Goal: Transaction & Acquisition: Obtain resource

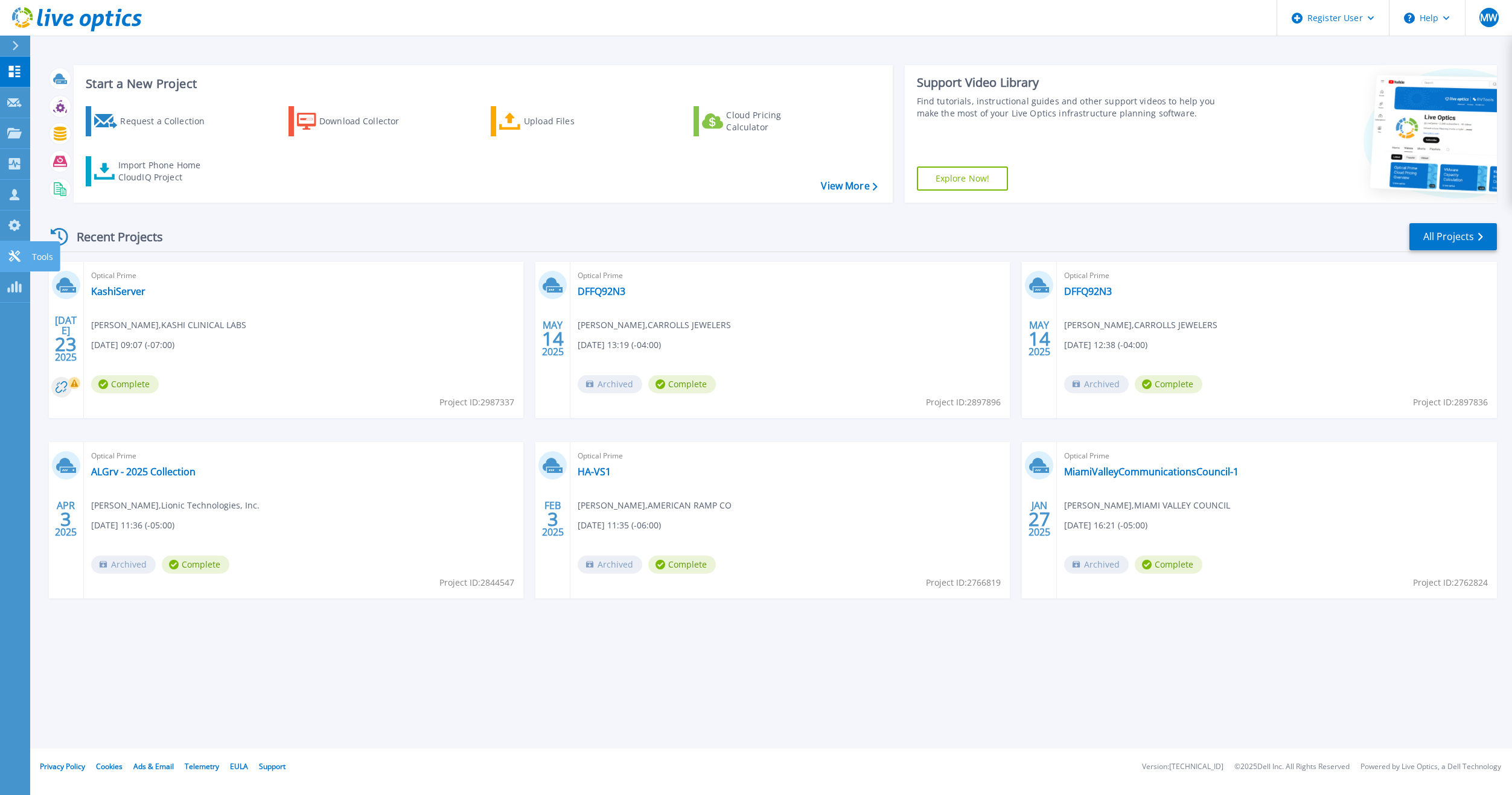
click at [18, 258] on icon at bounding box center [14, 256] width 12 height 12
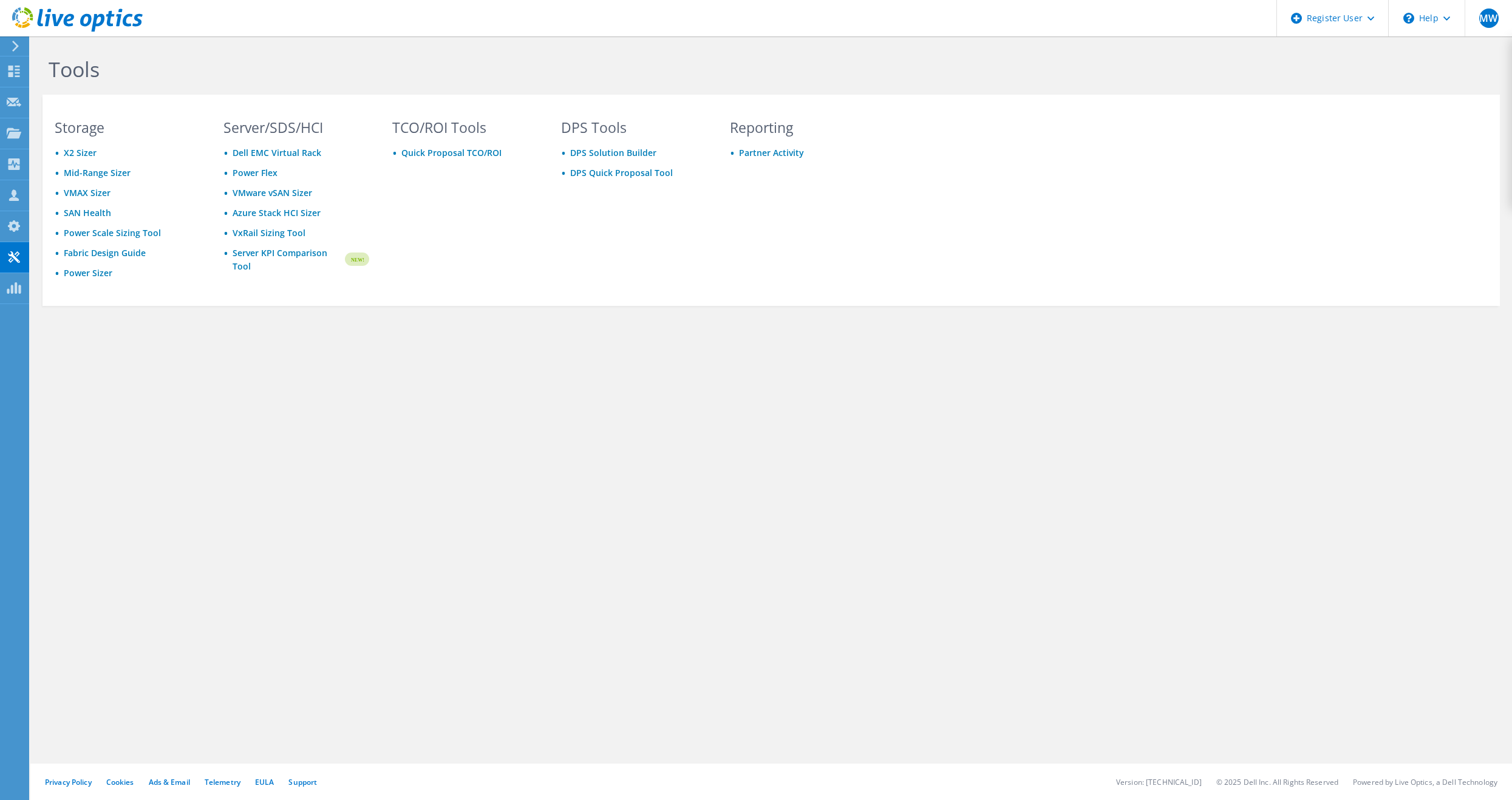
click at [16, 48] on use at bounding box center [16, 46] width 7 height 11
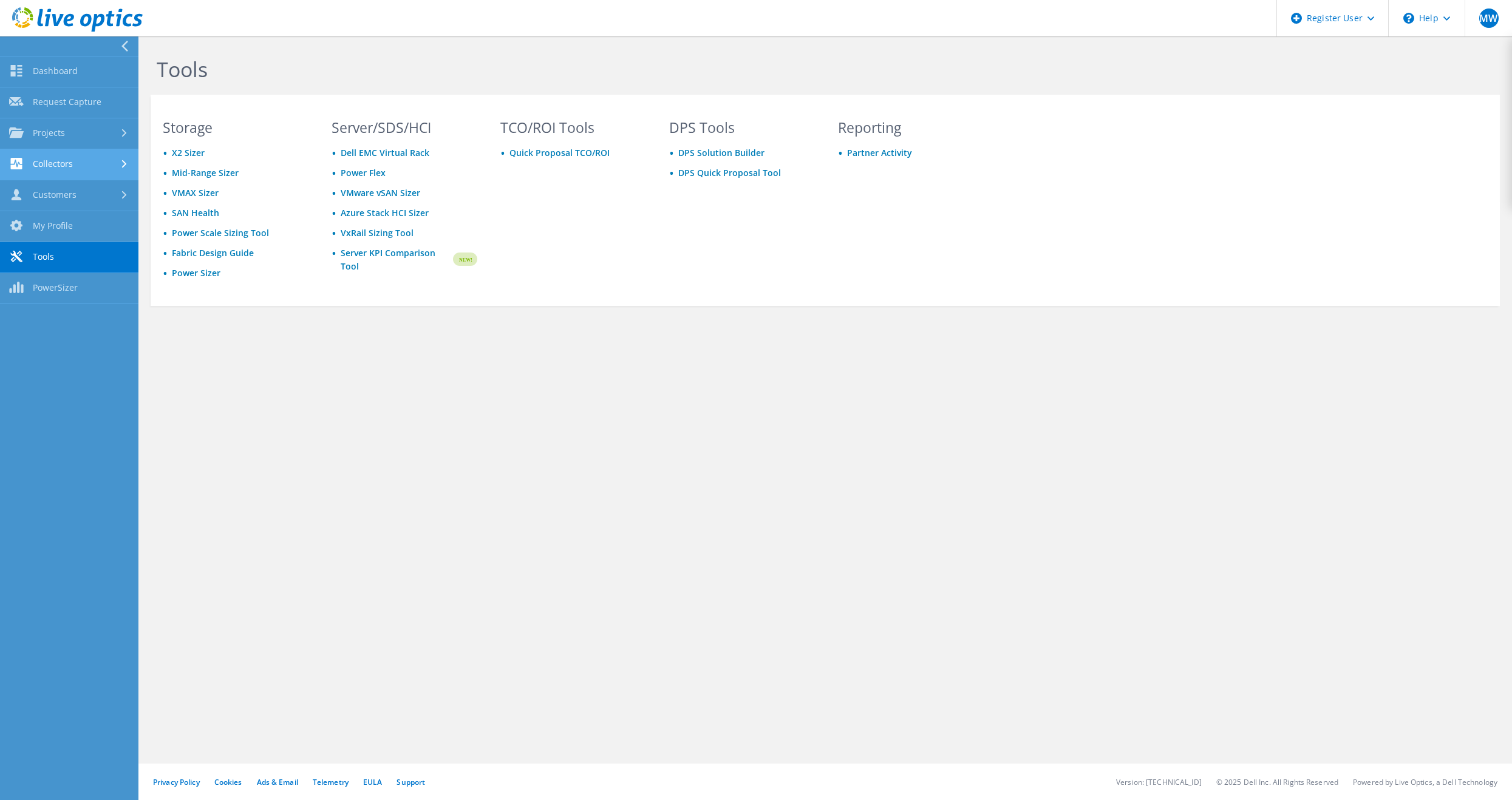
click at [116, 175] on link "Collectors" at bounding box center [69, 165] width 139 height 31
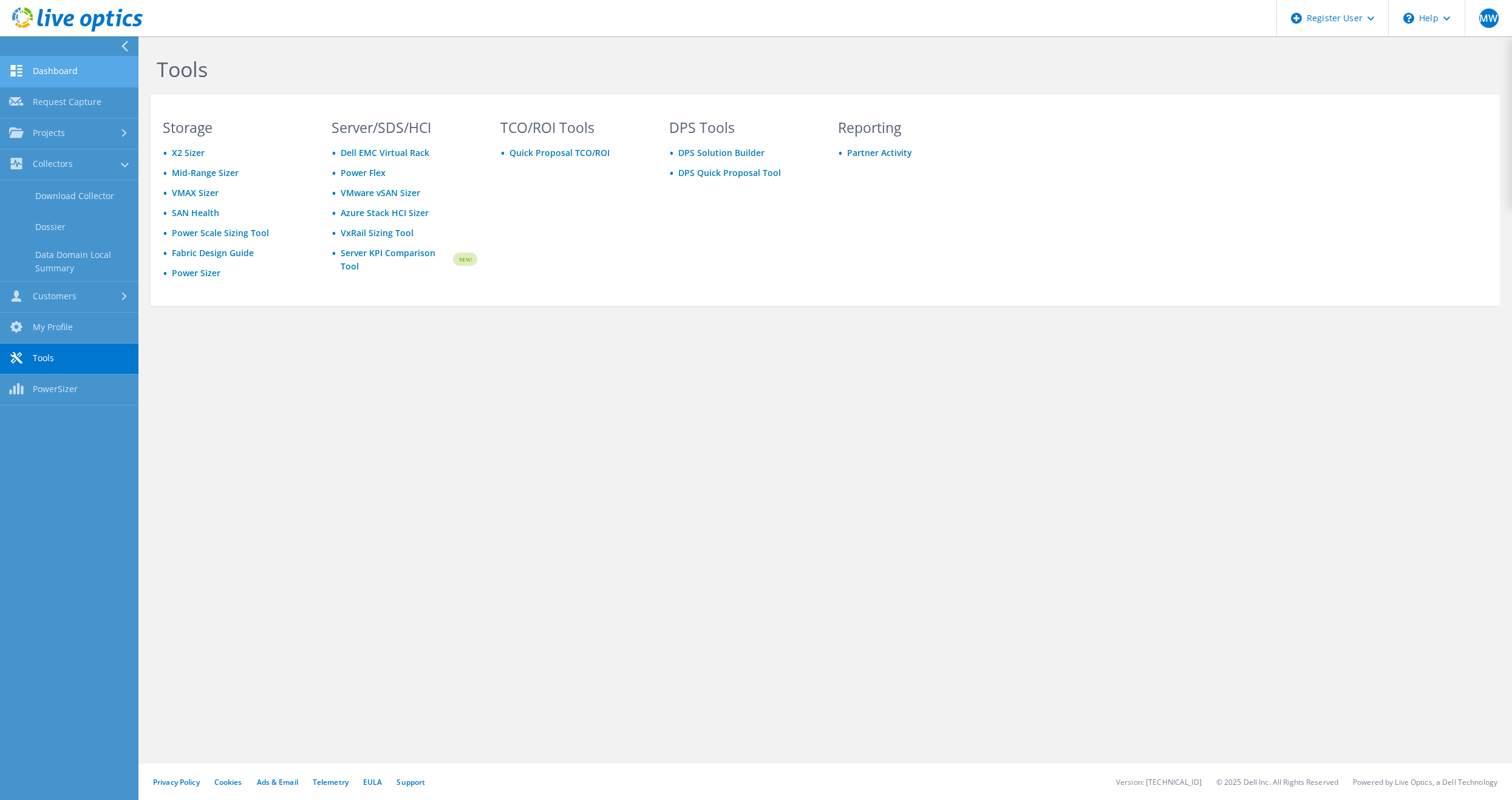
click at [90, 78] on link "Dashboard" at bounding box center [69, 72] width 139 height 31
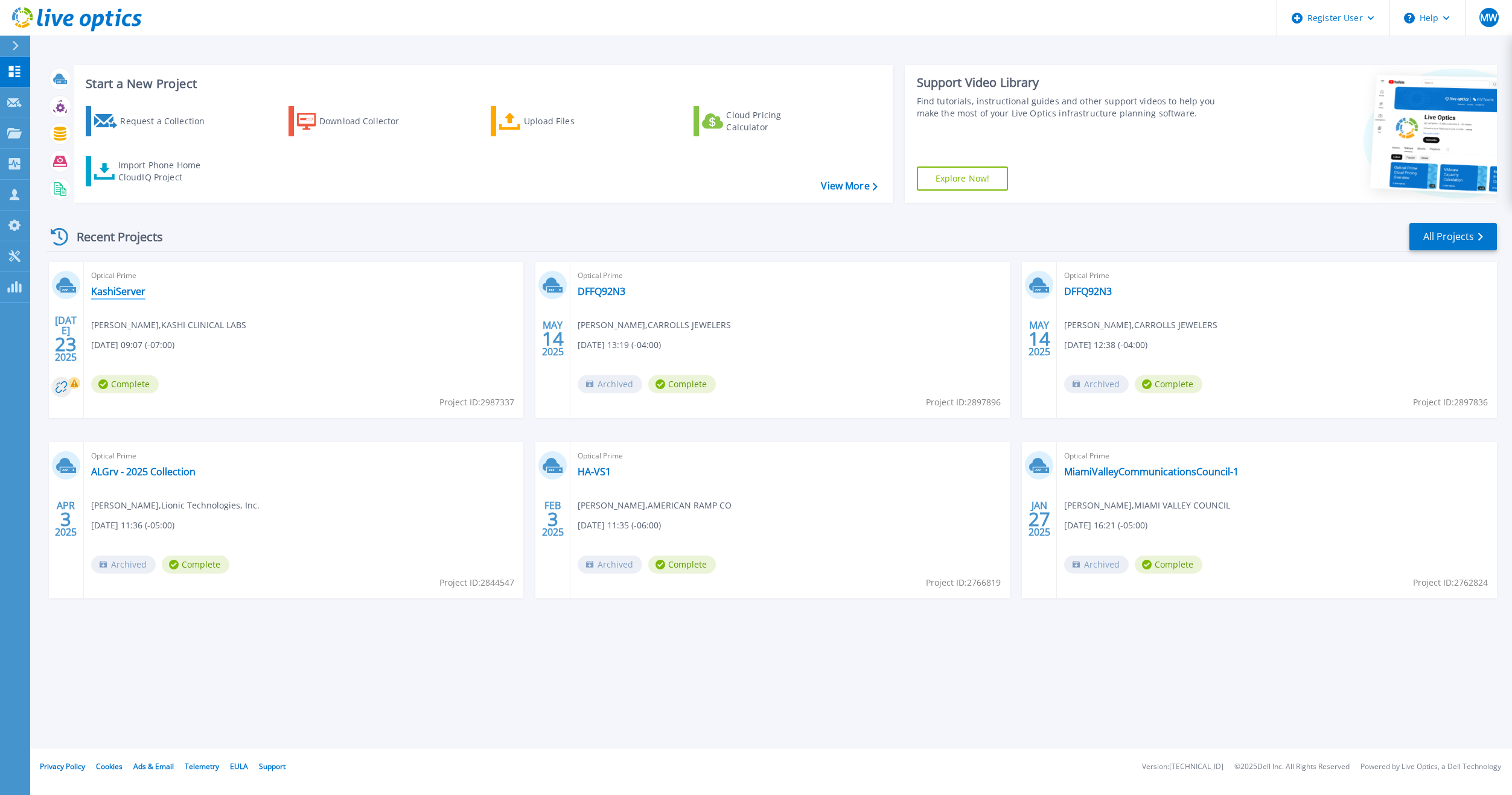
click at [119, 292] on link "KashiServer" at bounding box center [118, 292] width 54 height 12
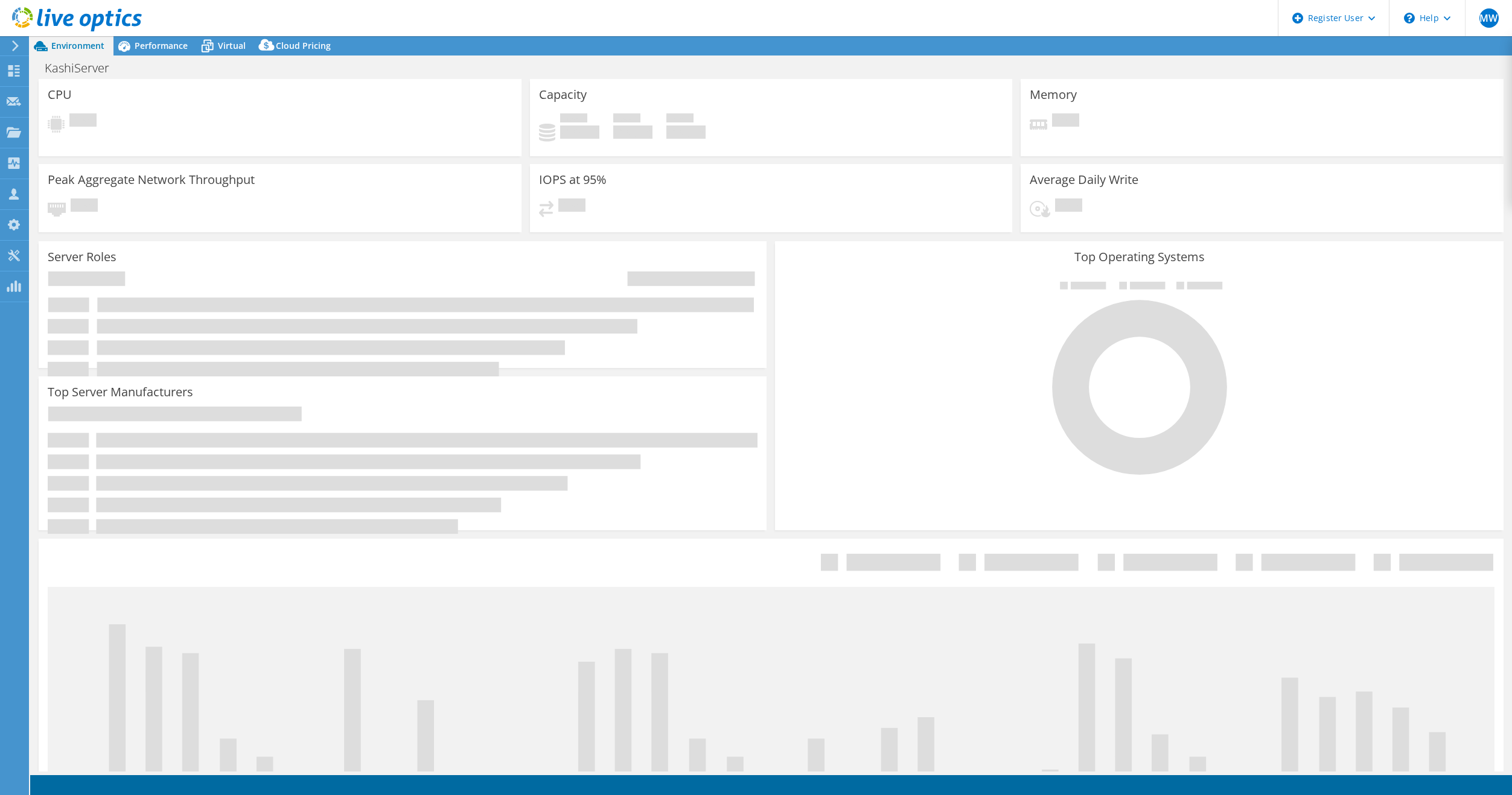
select select "USD"
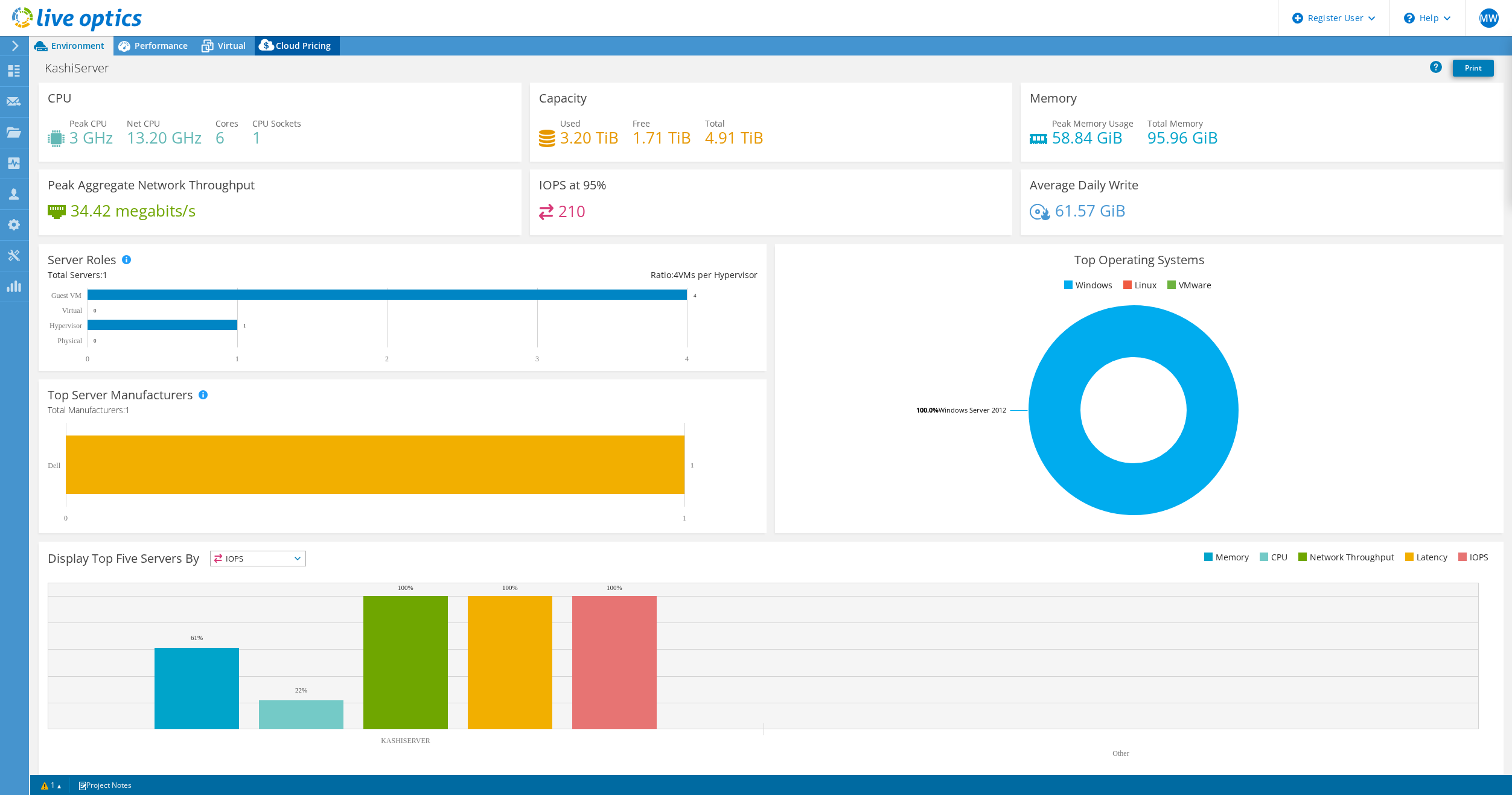
click at [313, 51] on div "Cloud Pricing" at bounding box center [297, 46] width 85 height 19
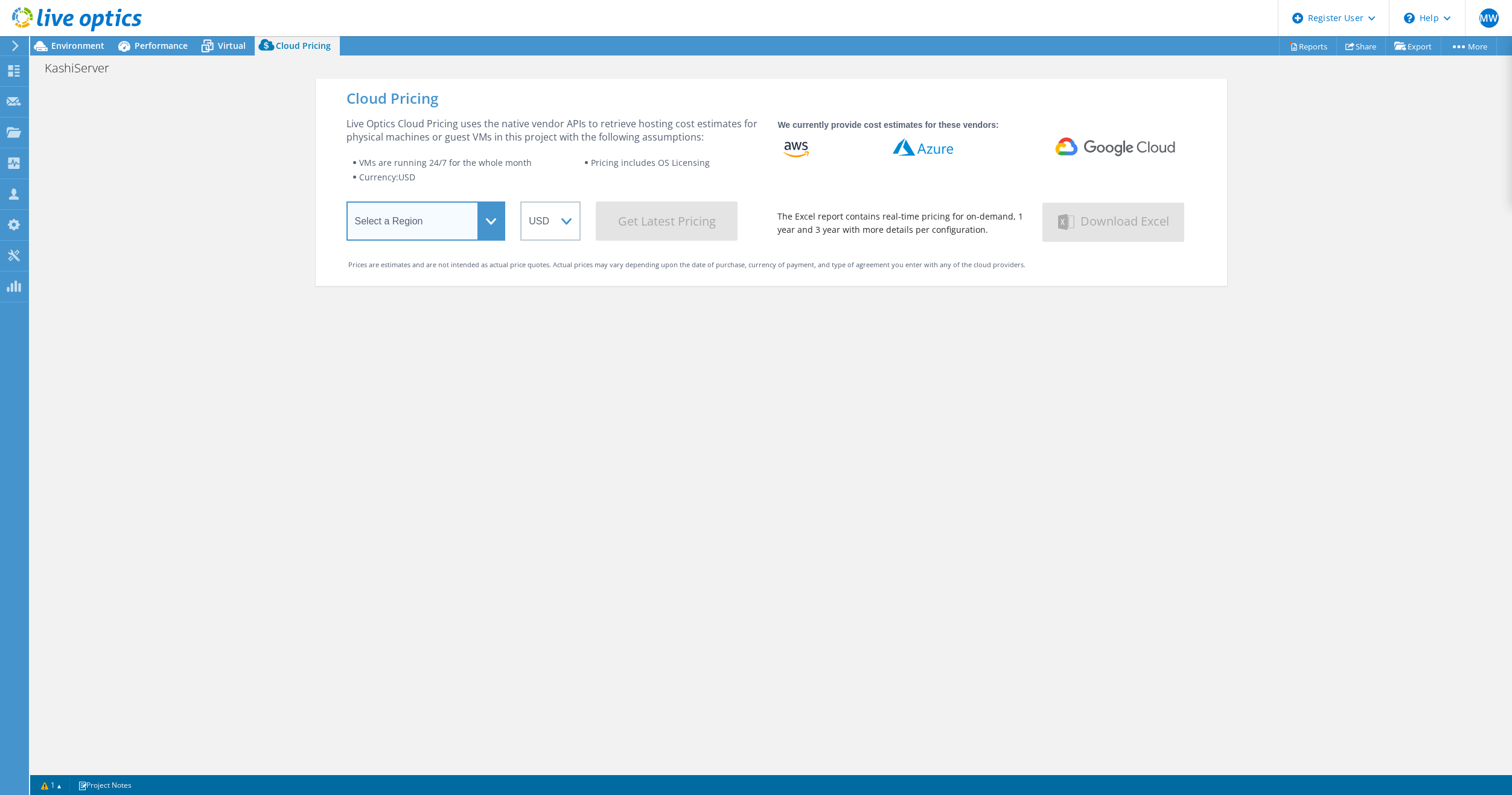
click at [420, 230] on select "Select a Region [GEOGRAPHIC_DATA] ([GEOGRAPHIC_DATA]) [GEOGRAPHIC_DATA] ([GEOGR…" at bounding box center [426, 220] width 159 height 39
select select "USEast"
click at [347, 204] on select "Select a Region [GEOGRAPHIC_DATA] ([GEOGRAPHIC_DATA]) [GEOGRAPHIC_DATA] ([GEOGR…" at bounding box center [426, 220] width 159 height 39
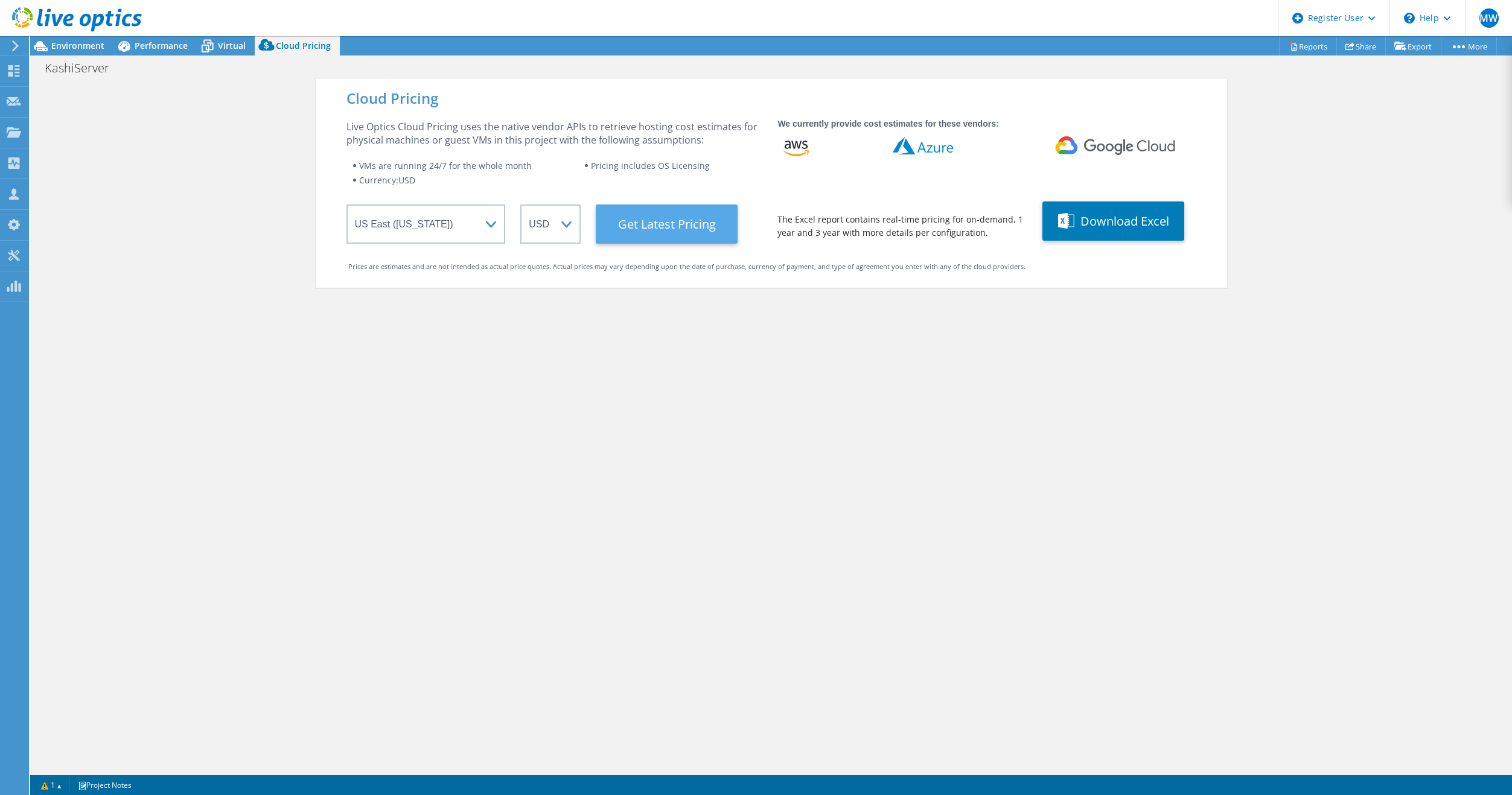
click at [687, 236] on Latest "Get Latest Pricing" at bounding box center [666, 223] width 142 height 39
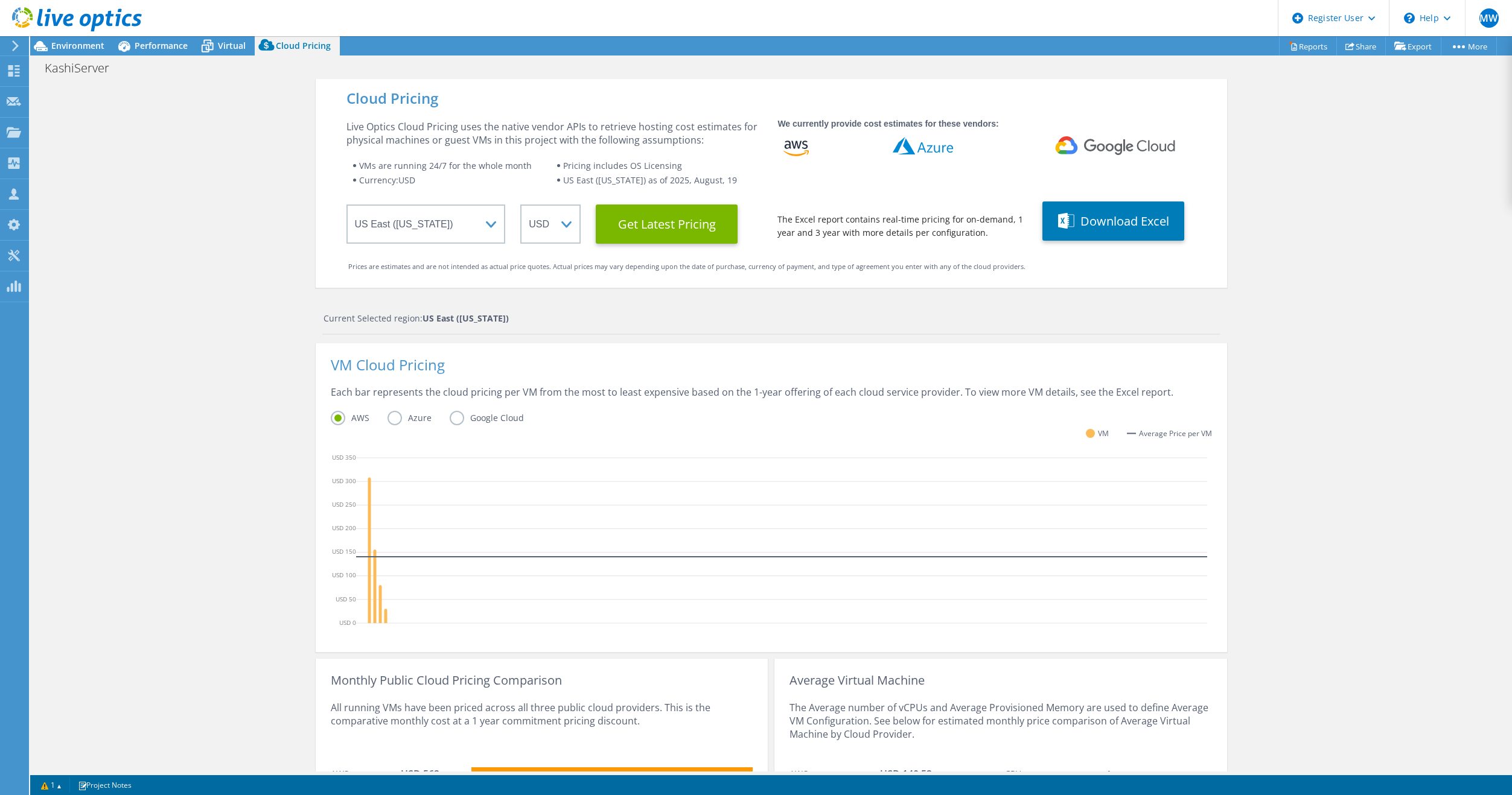
click at [69, 15] on use at bounding box center [77, 19] width 130 height 24
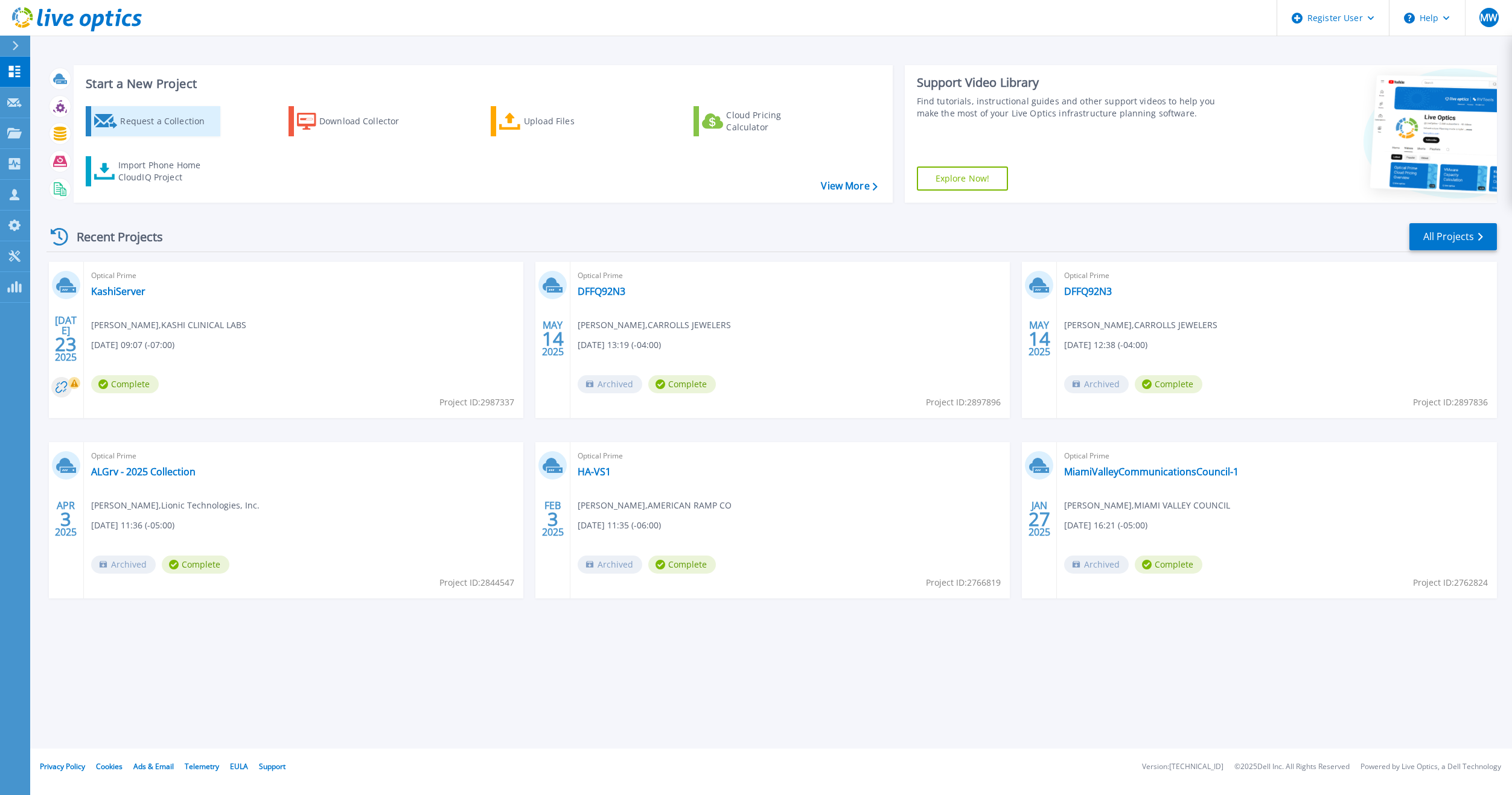
click at [145, 119] on div "Request a Collection" at bounding box center [168, 121] width 97 height 24
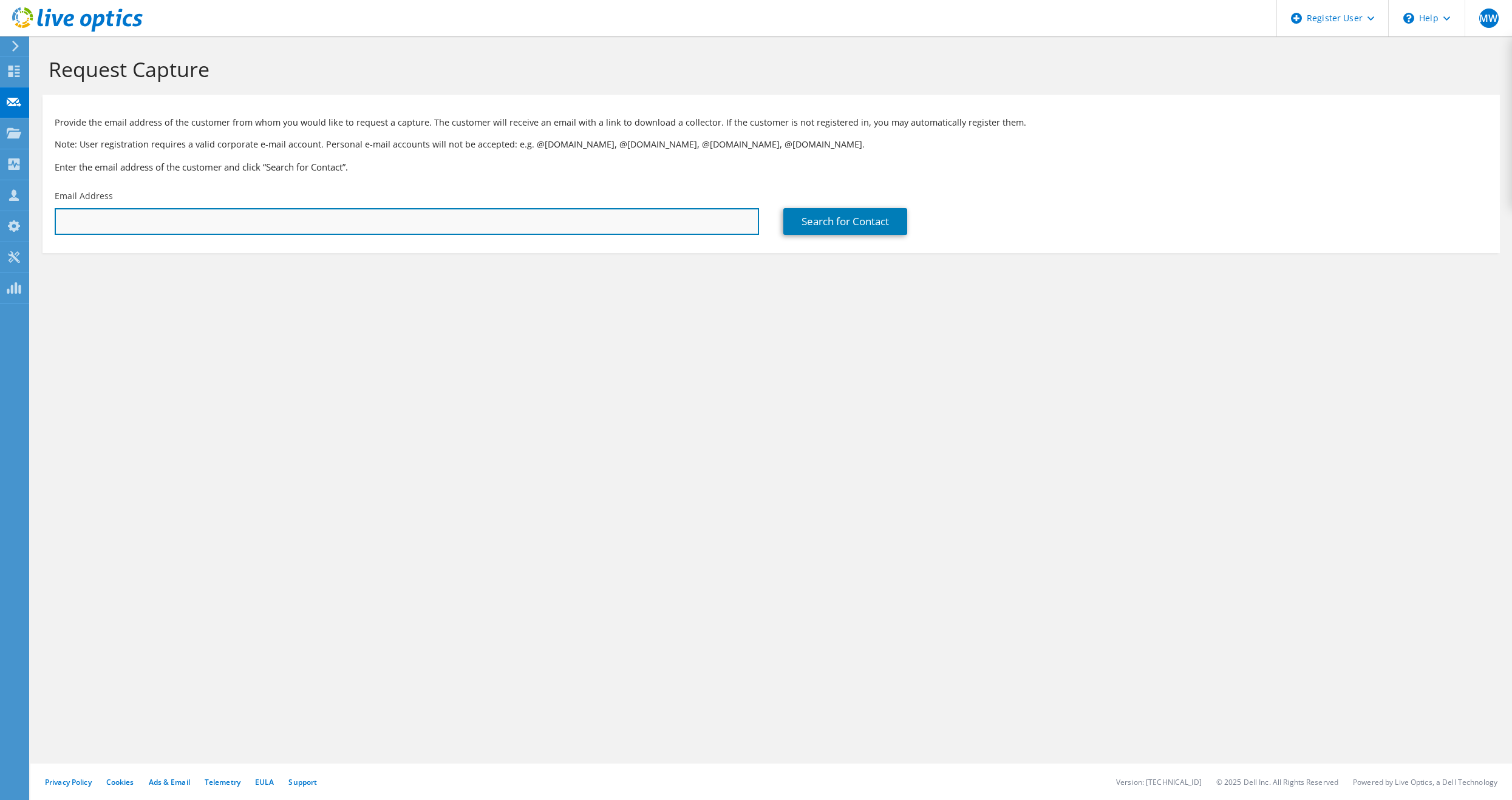
click at [591, 227] on input "text" at bounding box center [406, 221] width 705 height 26
